Goal: Book appointment/travel/reservation

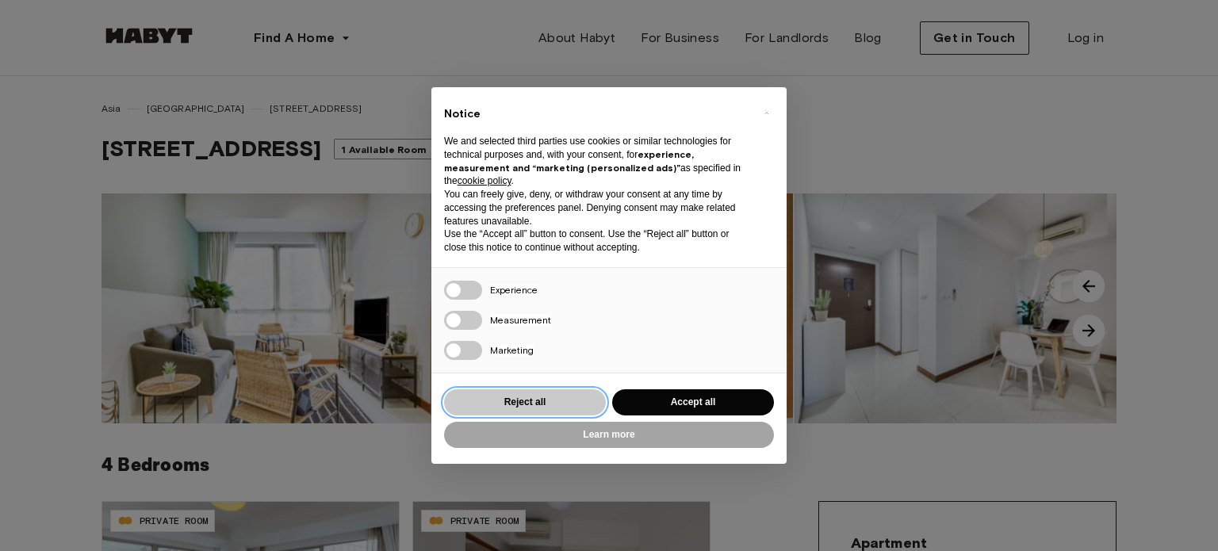
click at [562, 400] on button "Reject all" at bounding box center [525, 402] width 162 height 26
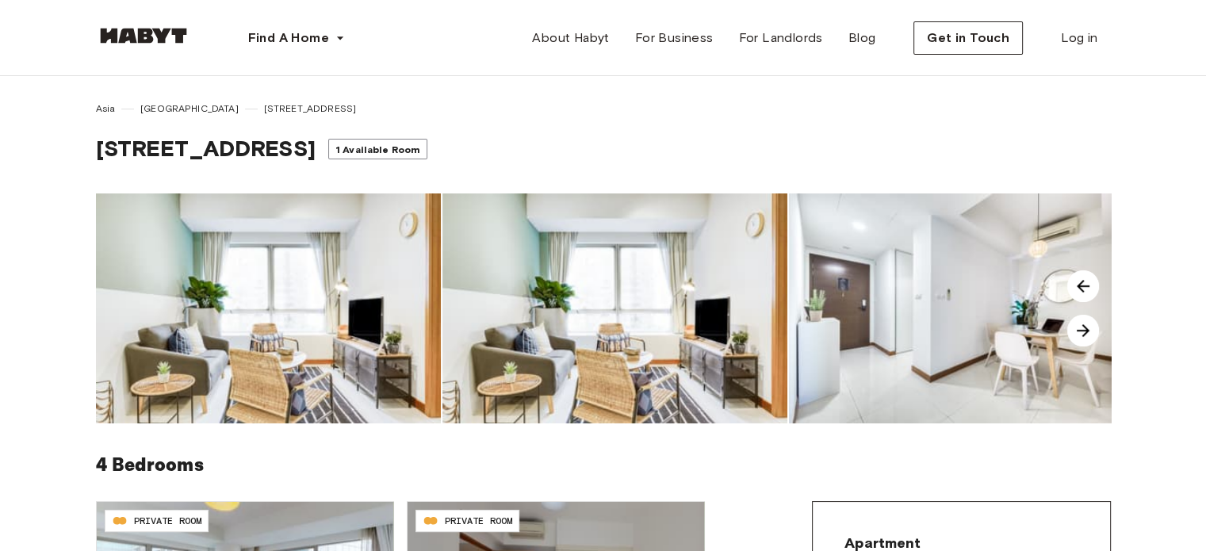
click at [374, 150] on span "1 Available Room" at bounding box center [377, 150] width 85 height 12
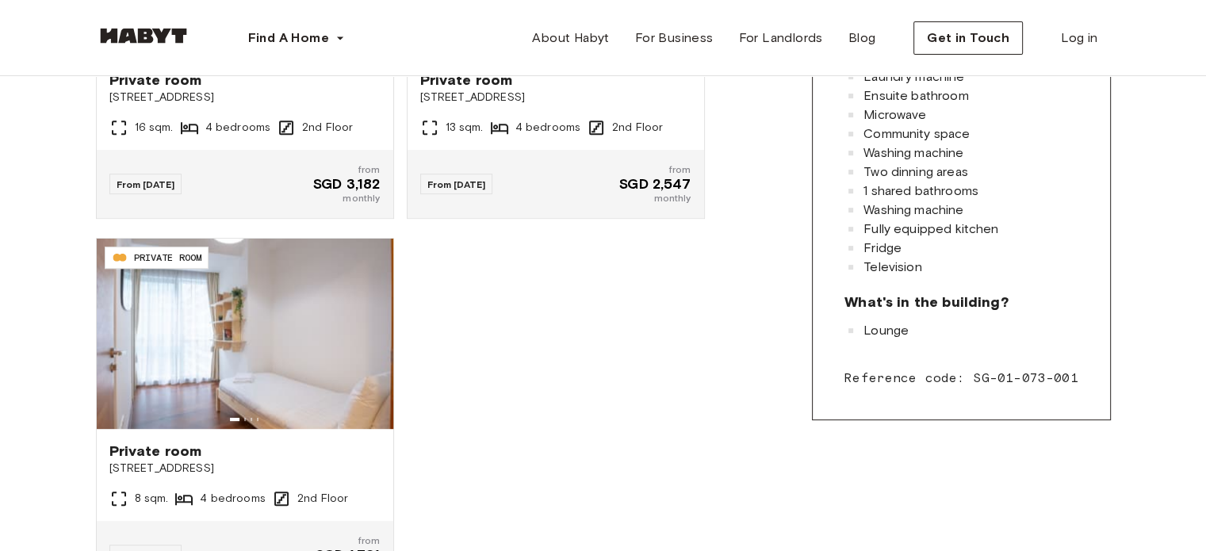
scroll to position [159, 0]
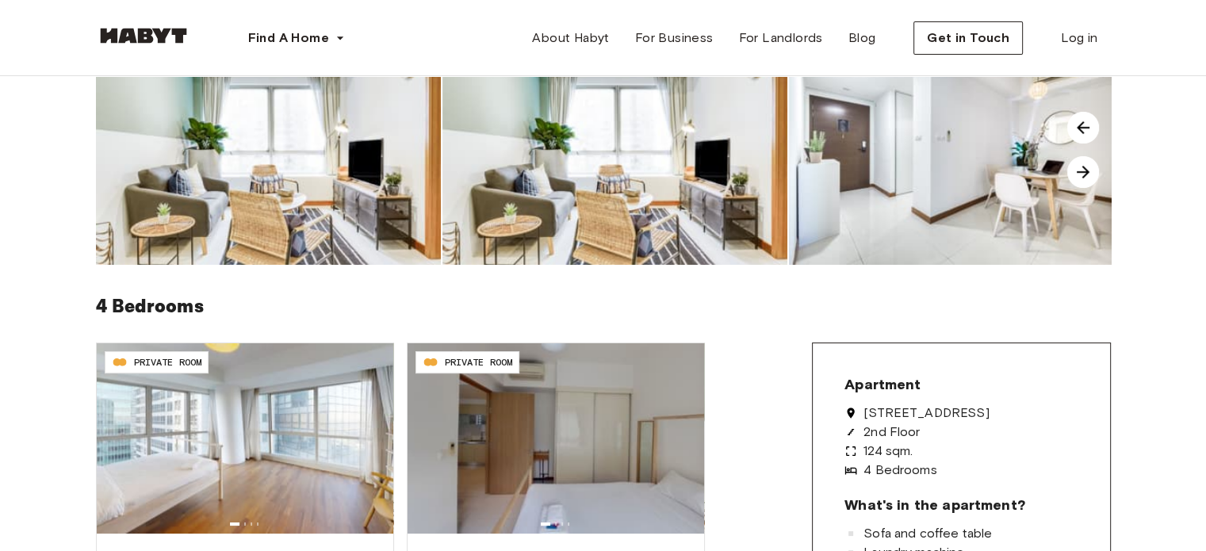
click at [151, 36] on img at bounding box center [143, 36] width 95 height 16
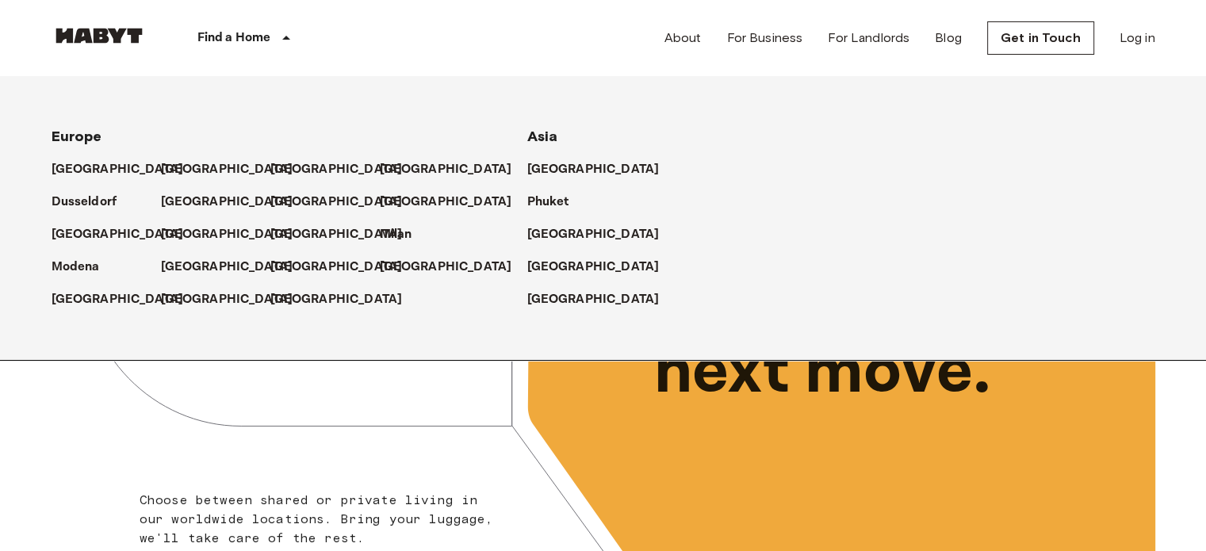
click at [275, 33] on div "Find a Home" at bounding box center [247, 38] width 201 height 76
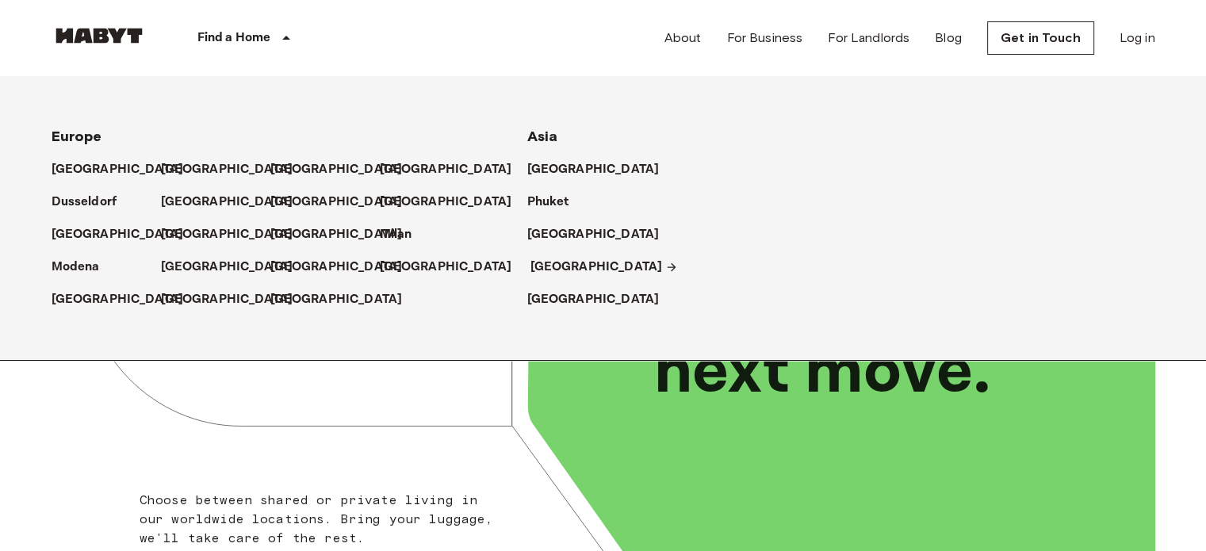
click at [532, 264] on p "[GEOGRAPHIC_DATA]" at bounding box center [596, 267] width 132 height 19
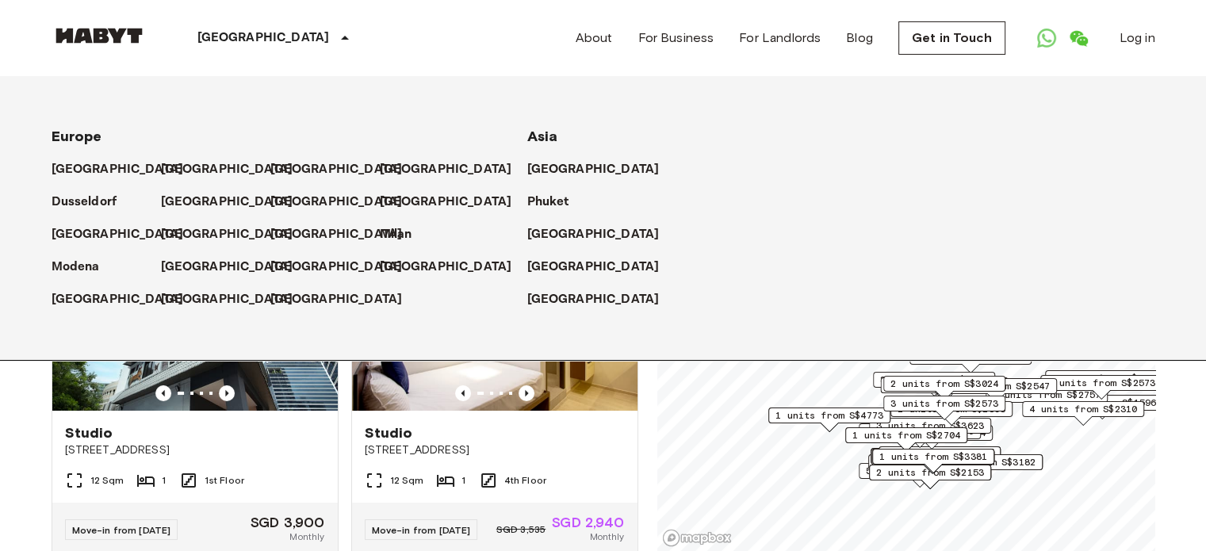
click at [644, 431] on div "Private rooms and apartments for rent in [GEOGRAPHIC_DATA] Move-in date ​ Move-…" at bounding box center [604, 314] width 1104 height 475
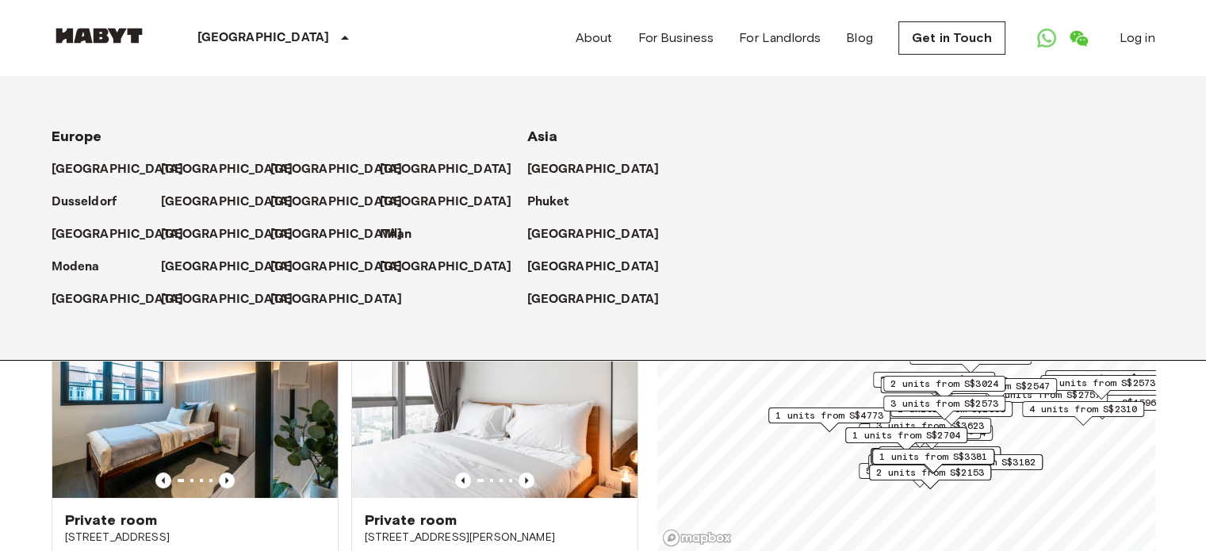
scroll to position [79, 0]
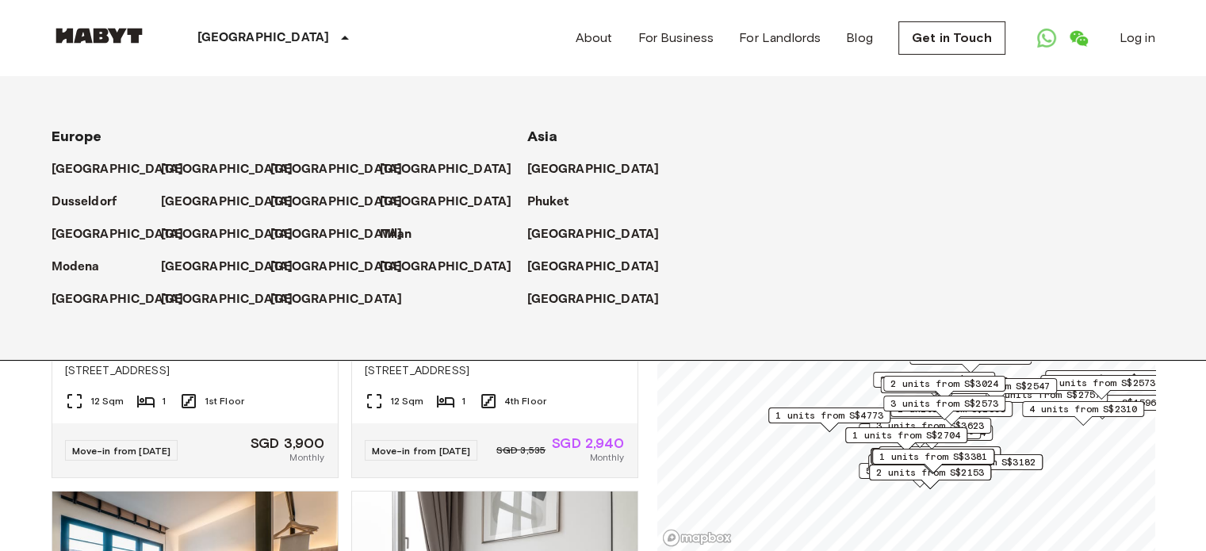
click at [335, 36] on icon at bounding box center [344, 38] width 19 height 19
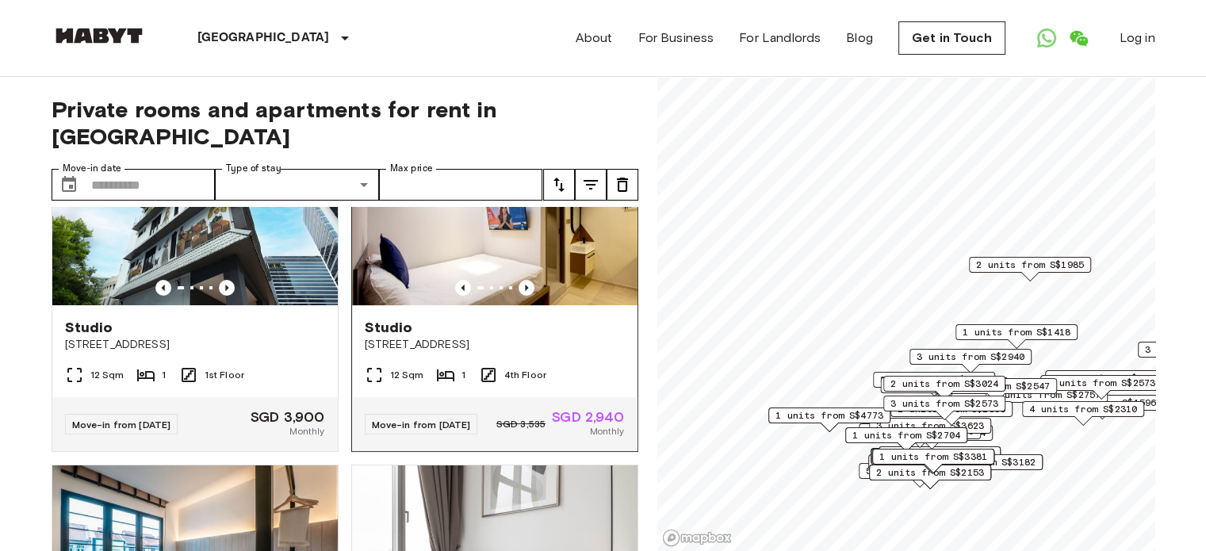
scroll to position [0, 0]
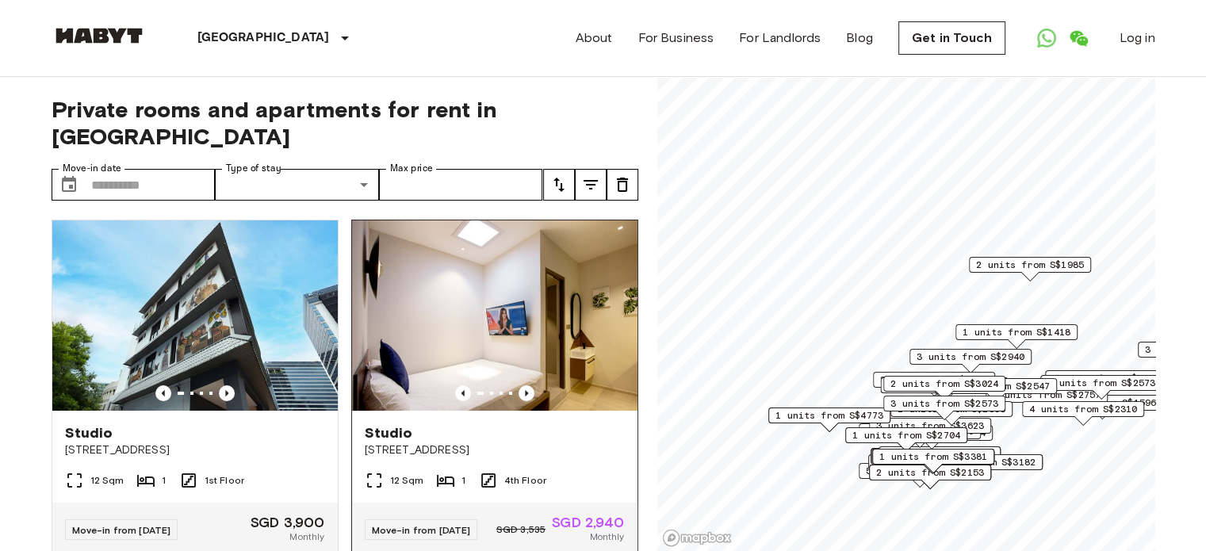
click at [536, 277] on img at bounding box center [494, 315] width 285 height 190
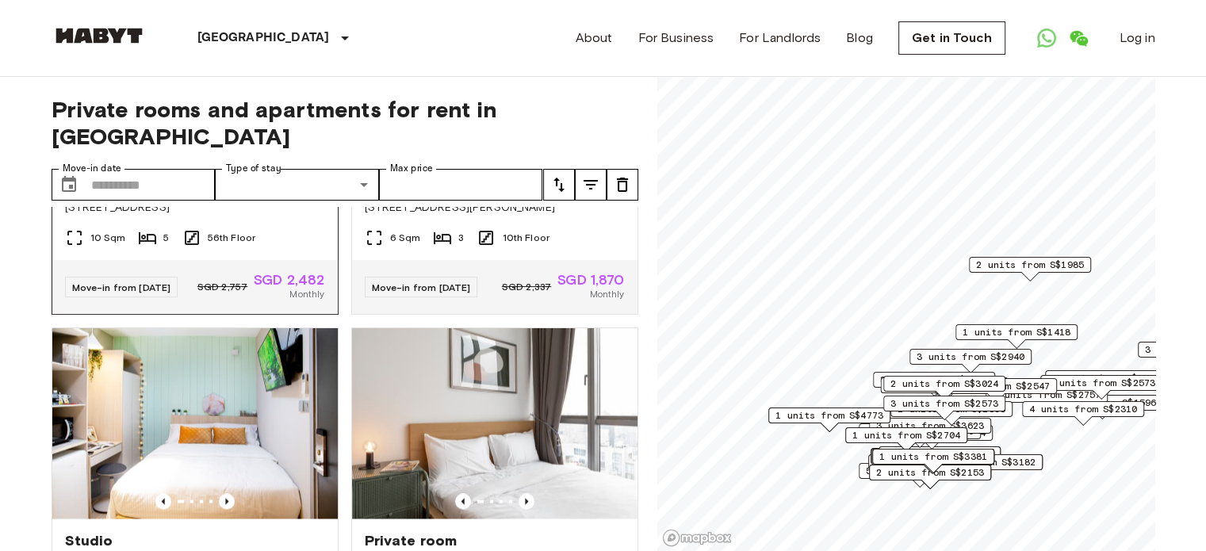
scroll to position [2617, 0]
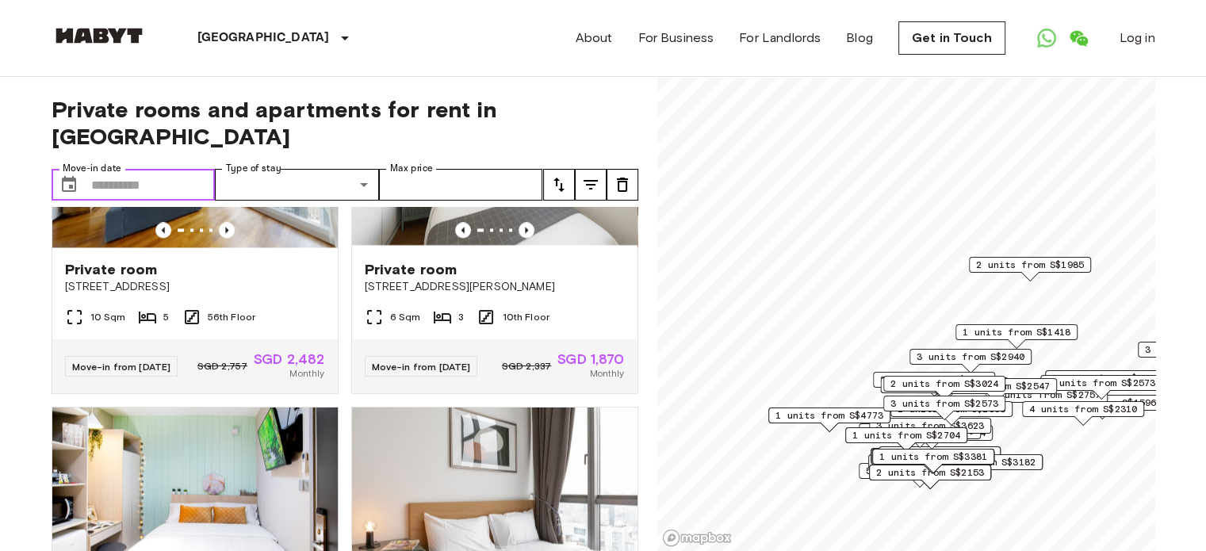
click at [95, 169] on input "Move-in date" at bounding box center [153, 185] width 124 height 32
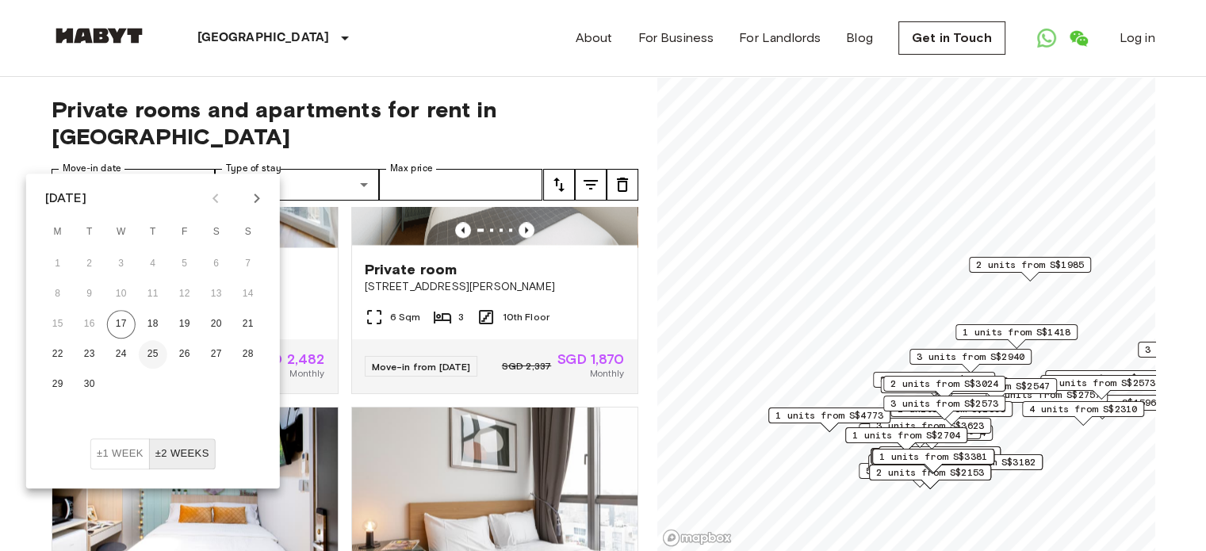
click at [153, 353] on button "25" at bounding box center [153, 354] width 29 height 29
type input "**********"
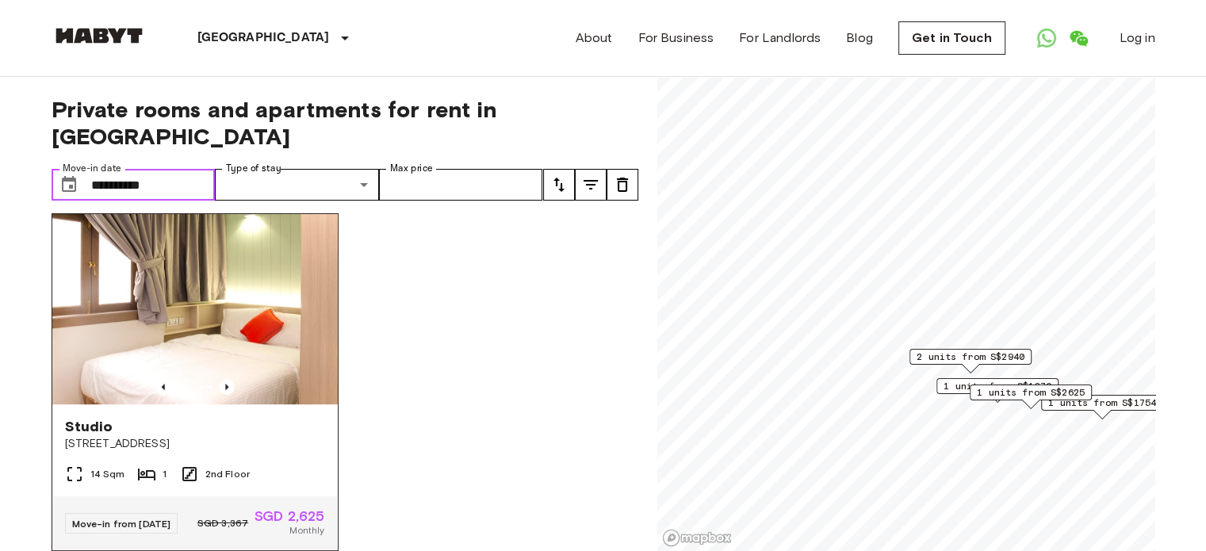
scroll to position [779, 0]
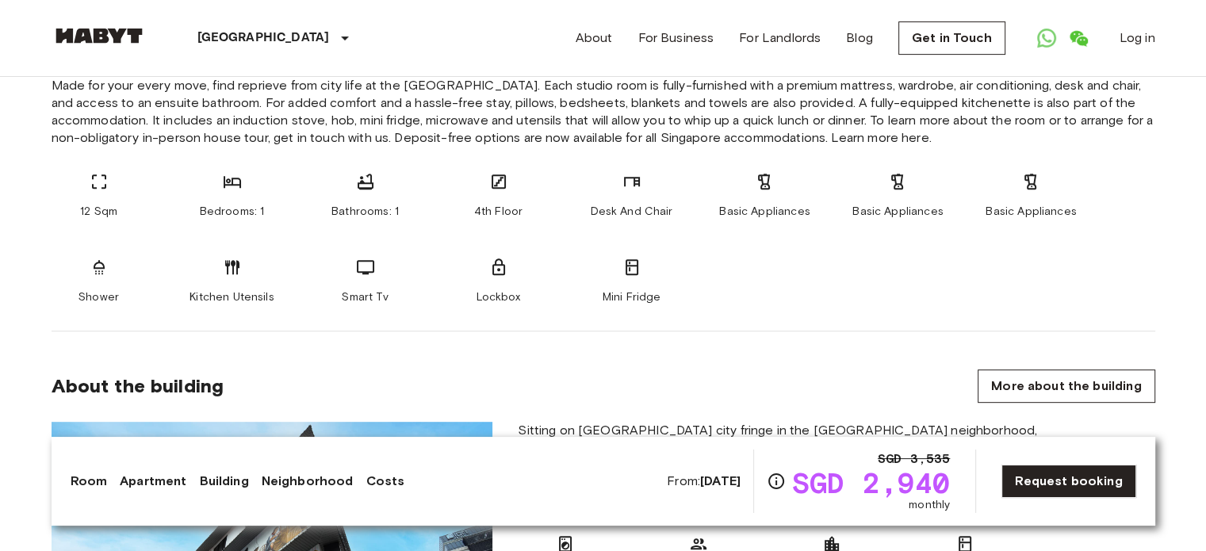
scroll to position [317, 0]
